Goal: Transaction & Acquisition: Purchase product/service

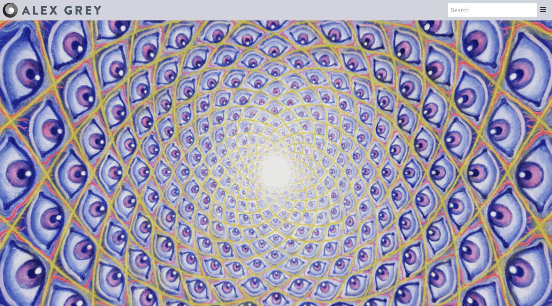
click at [252, 8] on icon at bounding box center [543, 10] width 8 height 8
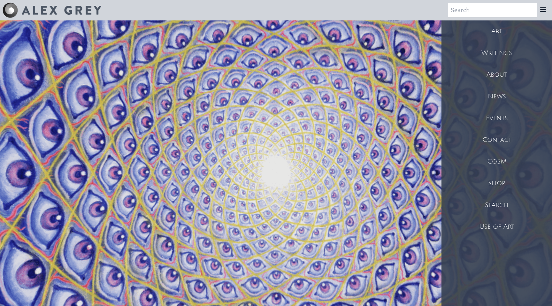
click at [252, 185] on div "Shop" at bounding box center [496, 183] width 110 height 22
